Goal: Task Accomplishment & Management: Complete application form

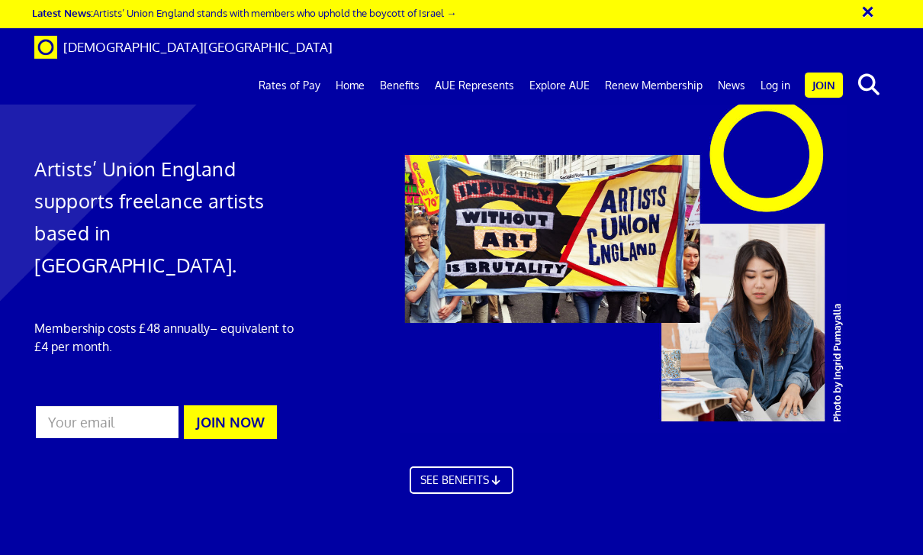
scroll to position [0, 2]
click at [310, 66] on link "Rates of Pay" at bounding box center [289, 85] width 77 height 38
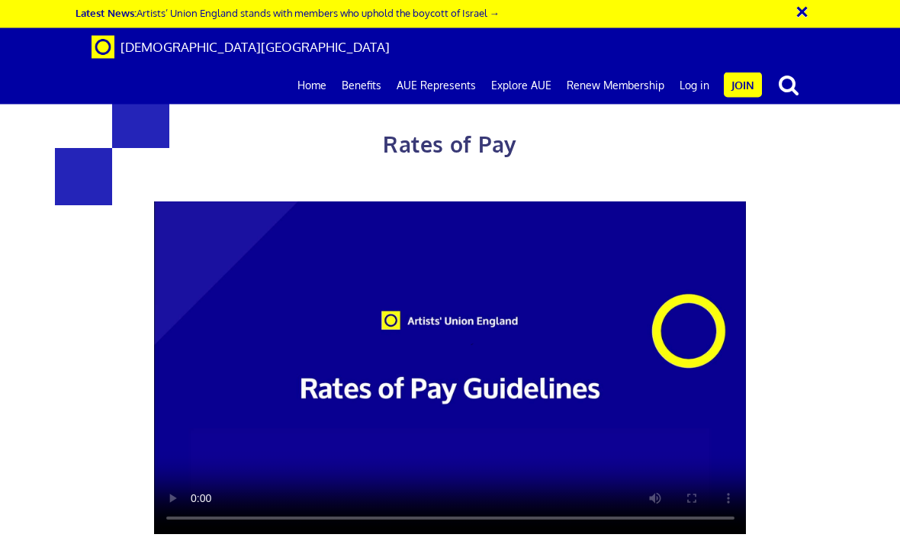
scroll to position [687, 0]
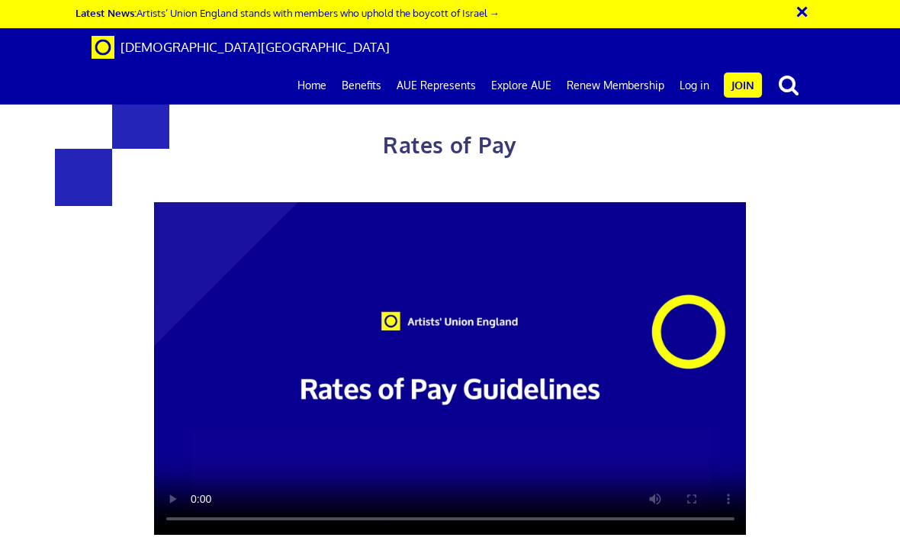
scroll to position [882, 0]
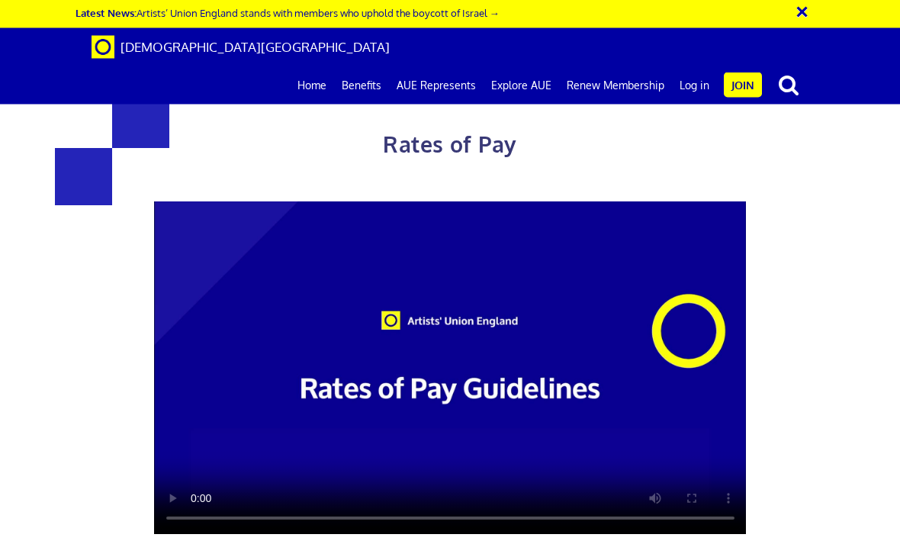
click at [376, 66] on link "Benefits" at bounding box center [361, 85] width 55 height 38
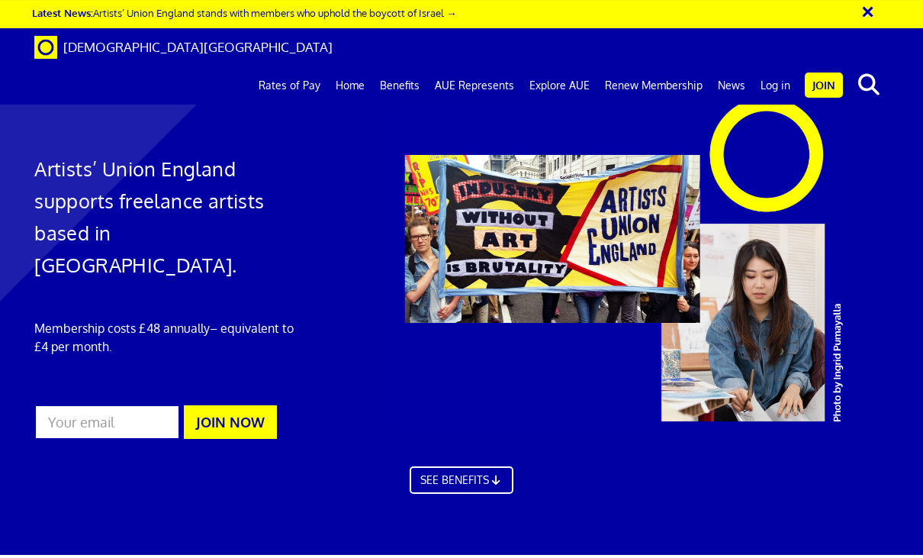
scroll to position [786, 0]
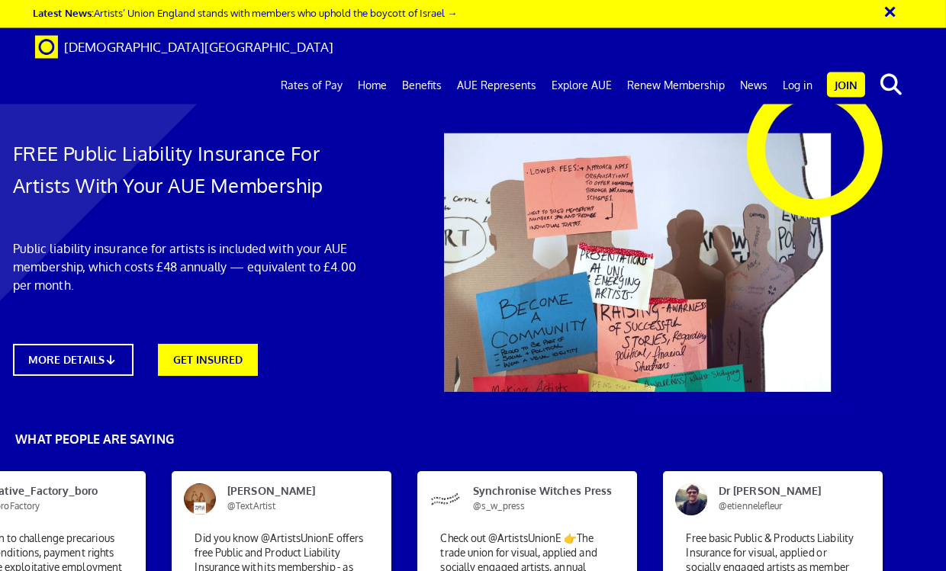
scroll to position [87, 23]
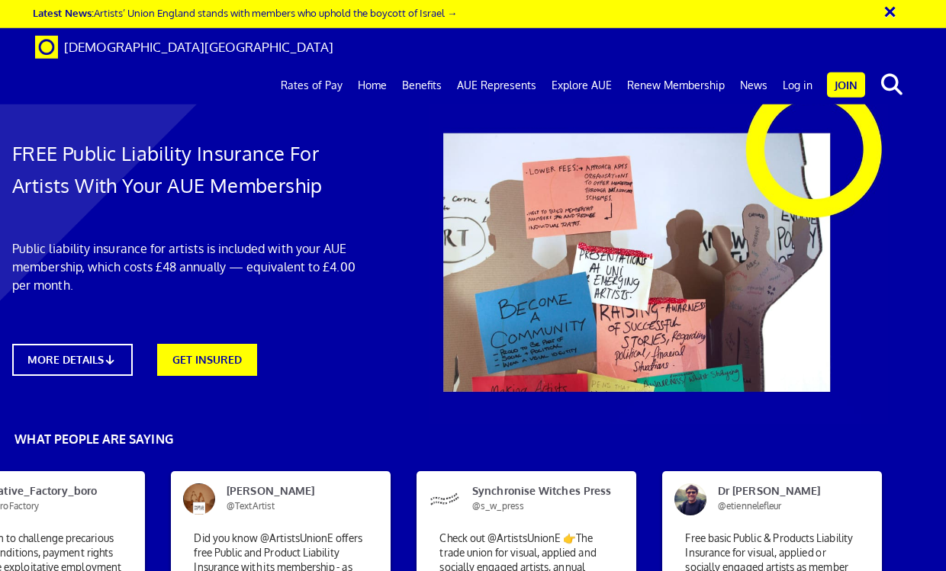
click at [762, 66] on link "News" at bounding box center [753, 85] width 43 height 38
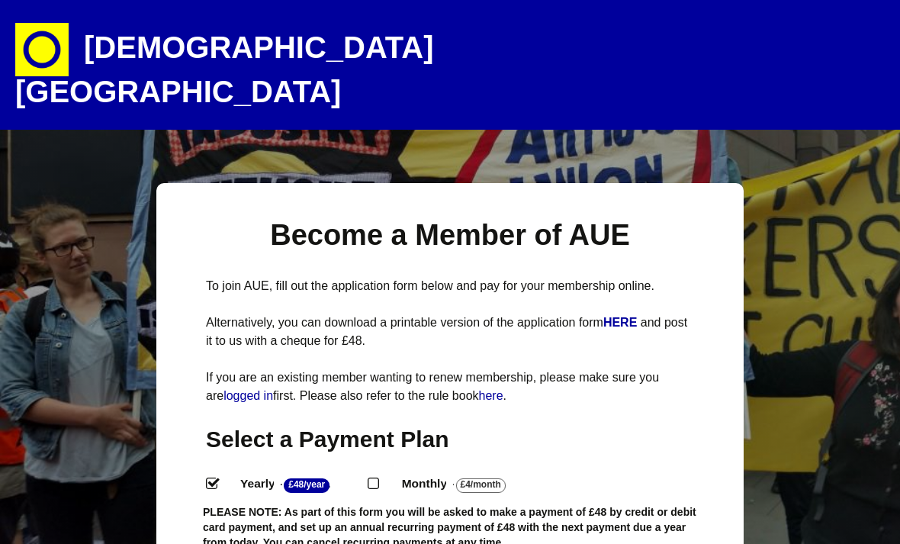
select select
